Goal: Book appointment/travel/reservation

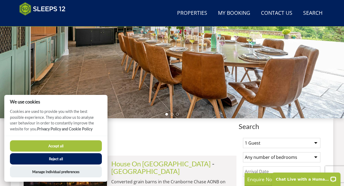
scroll to position [116, 0]
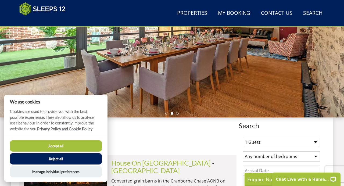
click at [37, 145] on button "Accept all" at bounding box center [56, 145] width 92 height 11
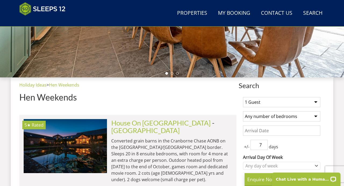
select select "12"
click at [310, 127] on input "Date" at bounding box center [281, 131] width 77 height 10
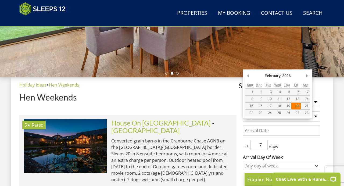
type input "[DATE]"
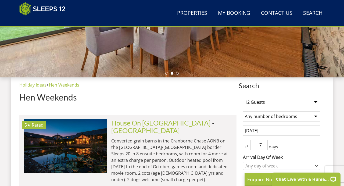
click at [259, 145] on input "7" at bounding box center [259, 145] width 17 height 10
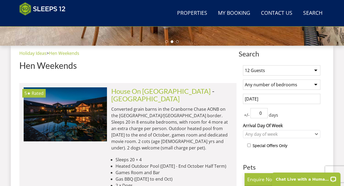
scroll to position [195, 0]
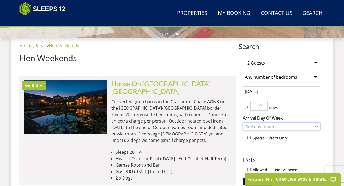
click at [275, 127] on div "Any day of week" at bounding box center [279, 127] width 70 height 6
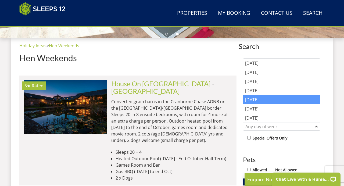
click at [271, 100] on div "[DATE]" at bounding box center [281, 99] width 77 height 9
click at [287, 162] on h3 "Pets" at bounding box center [281, 159] width 77 height 7
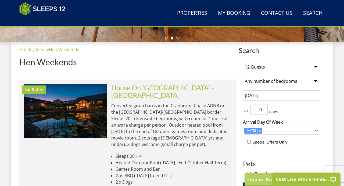
scroll to position [191, 0]
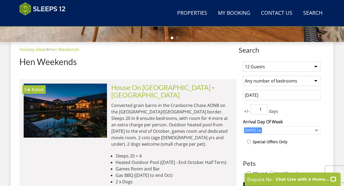
click at [264, 109] on input "1" at bounding box center [259, 109] width 17 height 10
click at [264, 109] on input "2" at bounding box center [259, 109] width 17 height 10
type input "0"
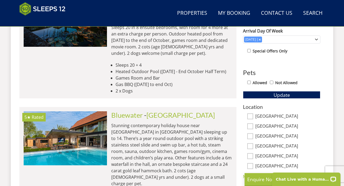
scroll to position [305, 0]
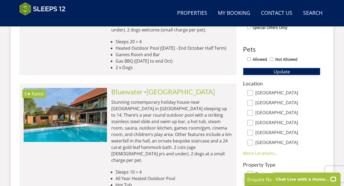
click at [278, 69] on span "Update" at bounding box center [282, 71] width 16 height 6
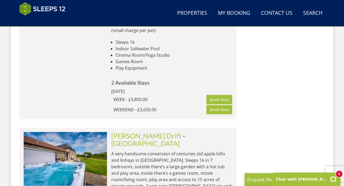
scroll to position [2862, 0]
